Goal: Task Accomplishment & Management: Manage account settings

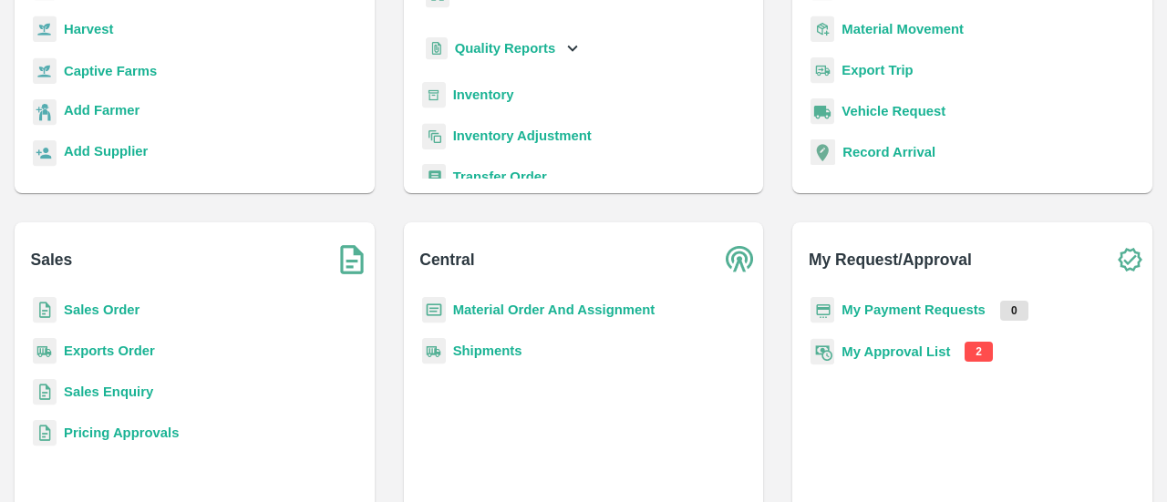
scroll to position [219, 0]
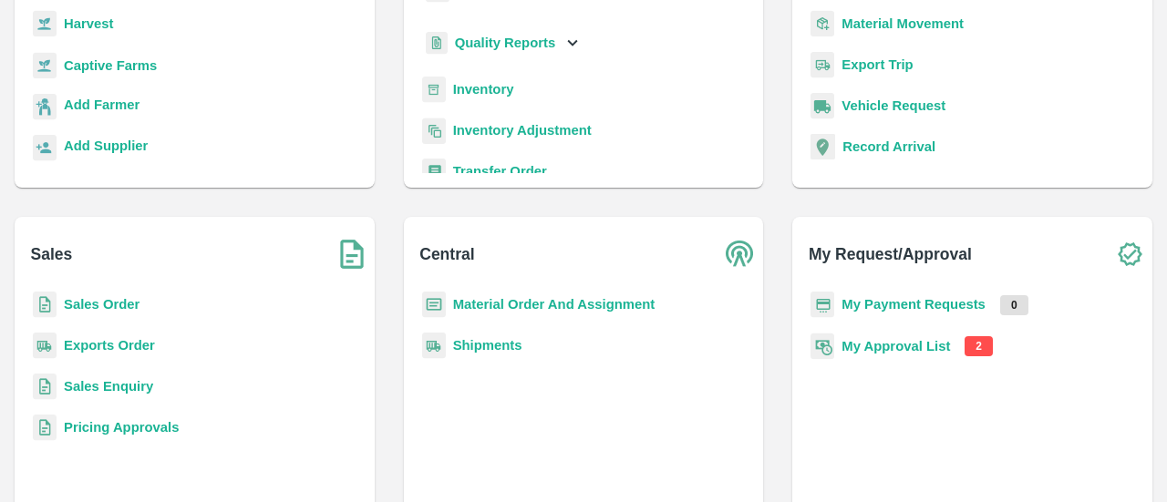
click at [891, 351] on b "My Approval List" at bounding box center [896, 346] width 108 height 15
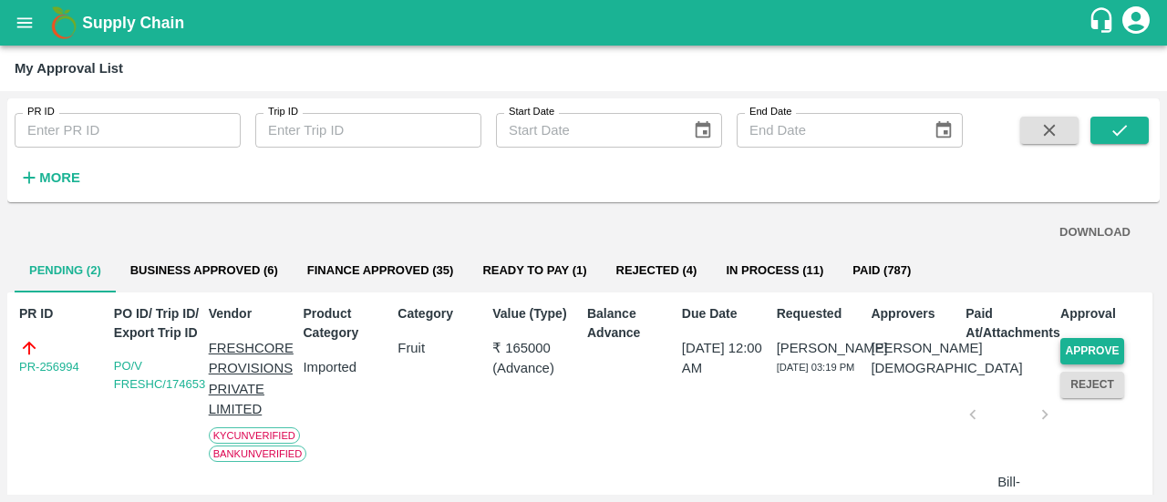
click at [1100, 349] on button "Approve" at bounding box center [1092, 351] width 64 height 26
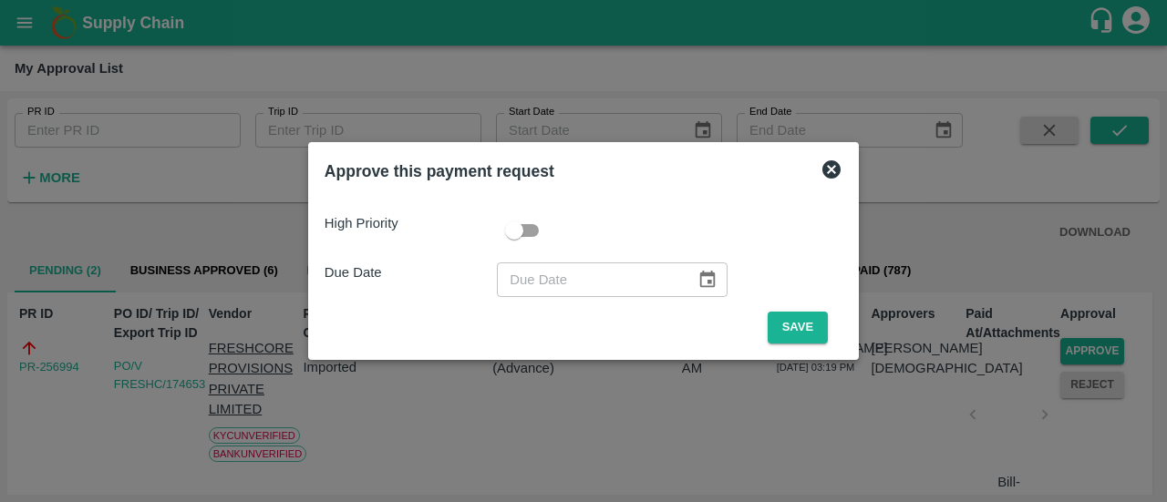
click at [532, 227] on input "checkbox" at bounding box center [514, 230] width 104 height 35
checkbox input "true"
click at [704, 281] on icon "Choose date" at bounding box center [707, 279] width 15 height 17
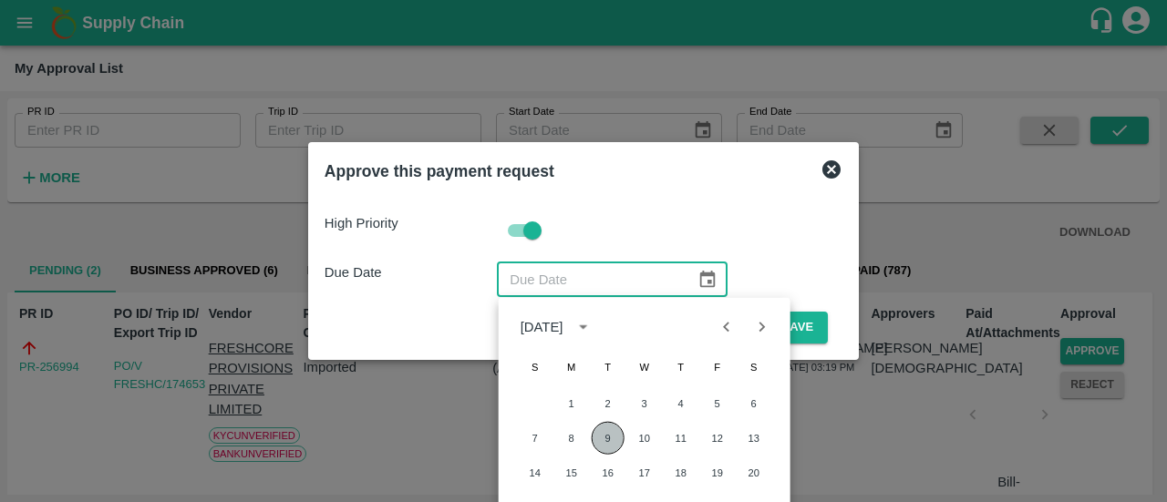
click at [611, 433] on button "9" at bounding box center [608, 438] width 33 height 33
type input "[DATE]"
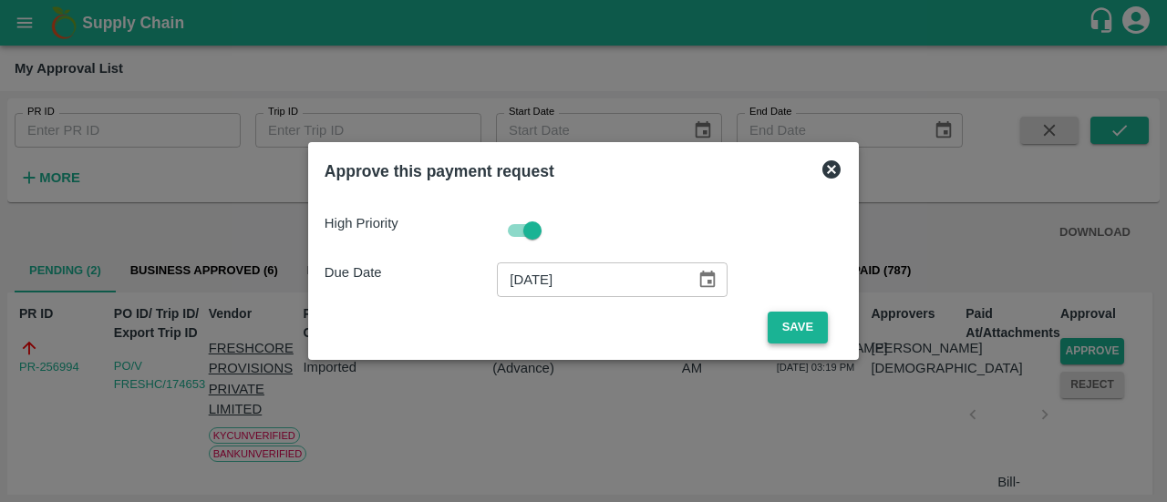
click at [787, 318] on button "Save" at bounding box center [798, 328] width 60 height 32
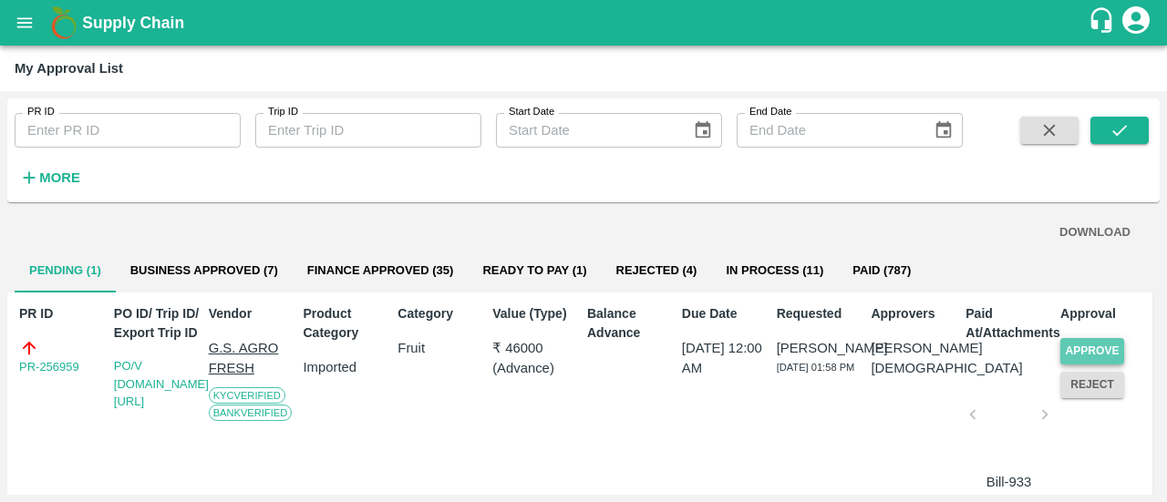
click at [1087, 343] on button "Approve" at bounding box center [1092, 351] width 64 height 26
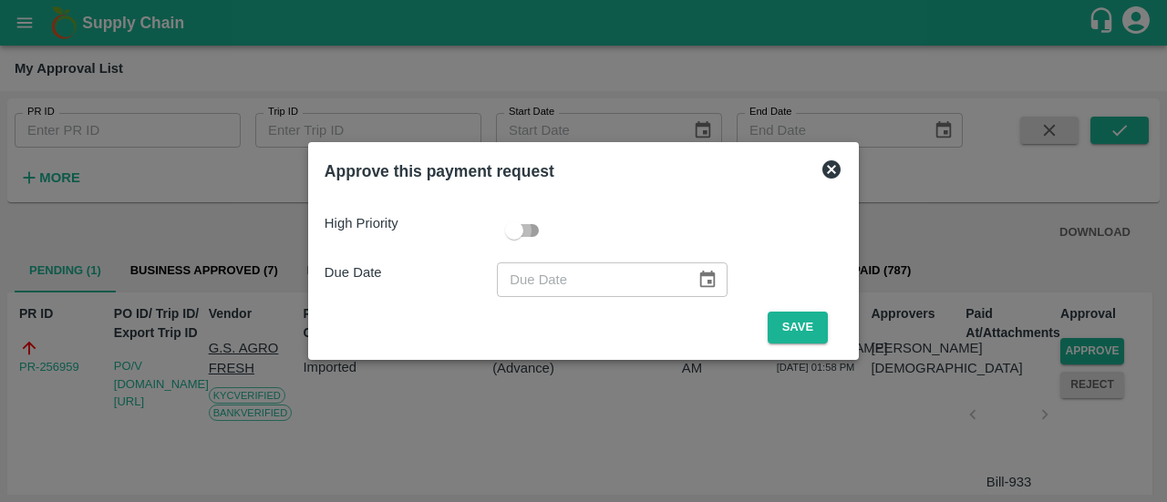
click at [542, 227] on input "checkbox" at bounding box center [514, 230] width 104 height 35
checkbox input "true"
click at [700, 278] on icon "Choose date" at bounding box center [707, 280] width 20 height 20
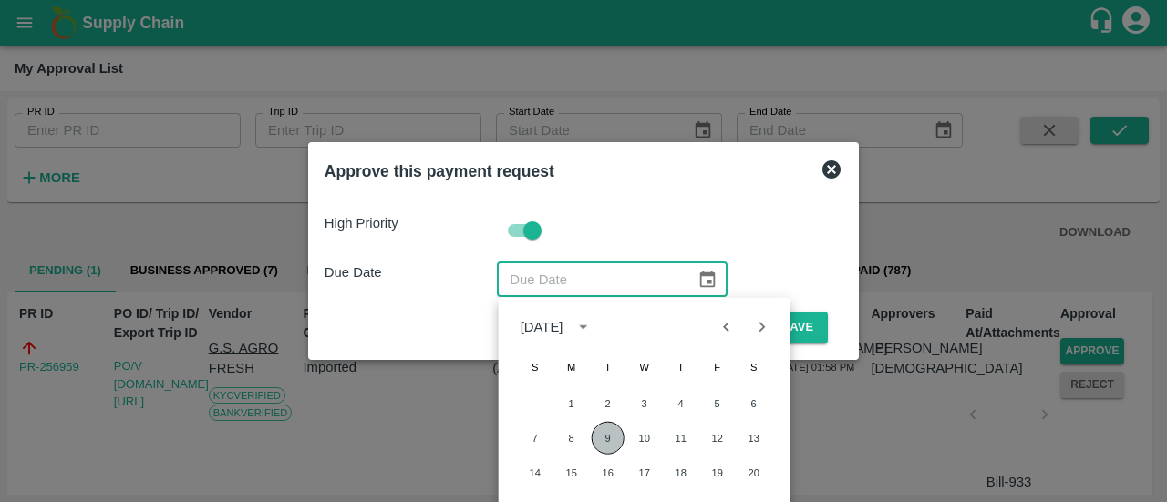
click at [602, 439] on button "9" at bounding box center [608, 438] width 33 height 33
type input "[DATE]"
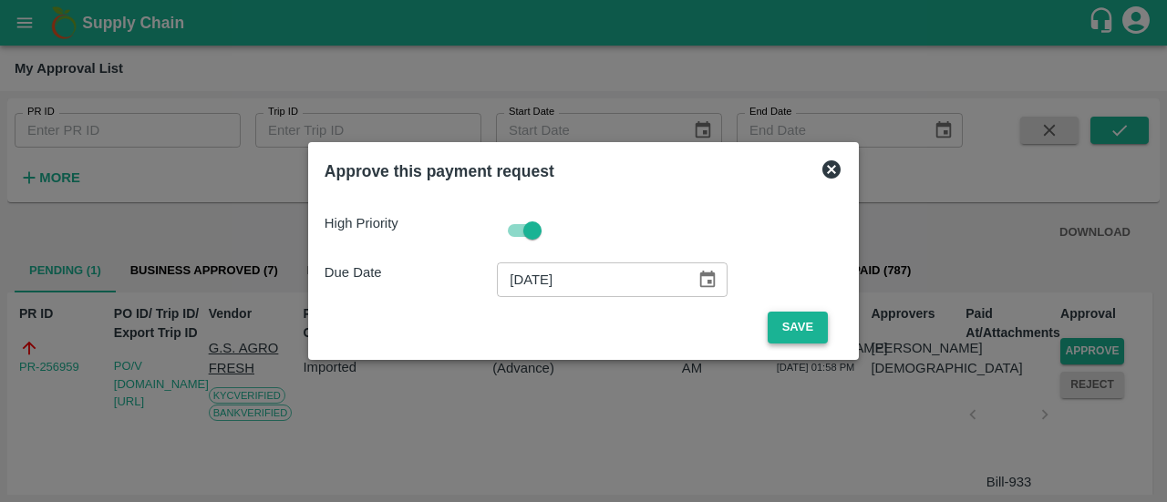
click at [782, 338] on button "Save" at bounding box center [798, 328] width 60 height 32
